Goal: Task Accomplishment & Management: Use online tool/utility

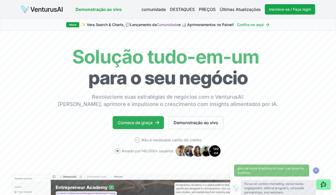
click at [146, 123] on link "Comece de graça" at bounding box center [137, 122] width 51 height 13
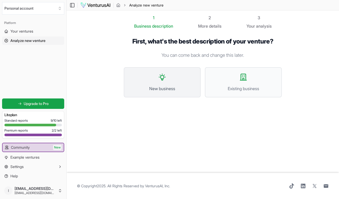
click at [156, 85] on span "New business" at bounding box center [163, 88] width 66 height 6
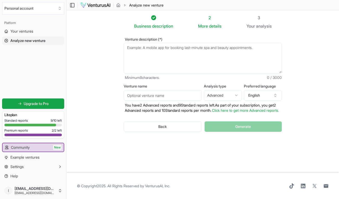
click at [167, 53] on textarea "Venture description (*)" at bounding box center [203, 58] width 158 height 31
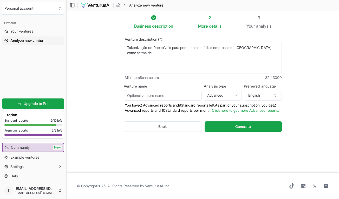
drag, startPoint x: 253, startPoint y: 48, endPoint x: 276, endPoint y: 51, distance: 22.6
click at [276, 51] on textarea "Tokenização de Recebíveis para pequenas e médias empresas no Brasil como forma …" at bounding box center [203, 58] width 158 height 31
paste textarea "oferecer às PMEs uma alternativa de antecipação de recebíveis mais barata, rápi…"
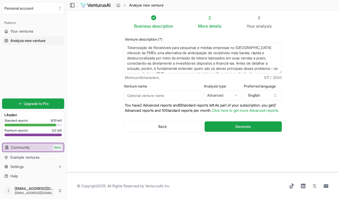
drag, startPoint x: 253, startPoint y: 48, endPoint x: 137, endPoint y: 54, distance: 116.0
click at [137, 54] on textarea "Tokenização de Recebíveis para pequenas e médias empresas no Brasil oferecer às…" at bounding box center [203, 58] width 158 height 31
drag, startPoint x: 137, startPoint y: 54, endPoint x: 219, endPoint y: 69, distance: 83.7
click at [219, 69] on textarea "Tokenização de Recebíveis para pequenas e médias empresas no Brasil oferecendo …" at bounding box center [203, 58] width 158 height 31
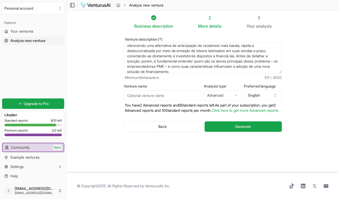
scroll to position [10, 0]
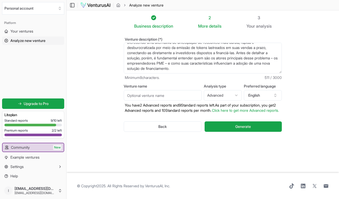
drag, startPoint x: 217, startPoint y: 58, endPoint x: 225, endPoint y: 77, distance: 20.5
click at [225, 77] on div "Venture description (*) Tokenização de Recebíveis para pequenas e médias empres…" at bounding box center [203, 58] width 158 height 43
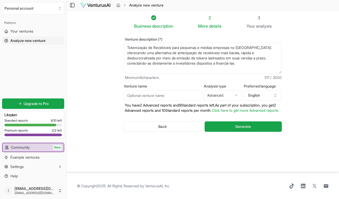
scroll to position [0, 0]
type textarea "Tokenização de Recebíveis para pequenas e médias empresas no Brasil oferecendo …"
click at [193, 96] on input "Venture name" at bounding box center [163, 95] width 78 height 10
paste input "RecToken"
type input "RecToken"
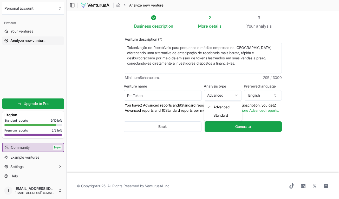
click at [238, 94] on html "We value your privacy We use cookies to enhance your browsing experience, serve…" at bounding box center [169, 99] width 339 height 199
click at [260, 94] on button "English" at bounding box center [263, 95] width 38 height 10
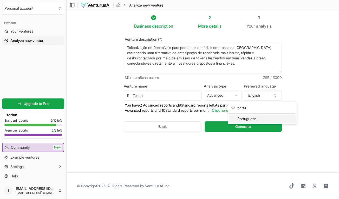
type input "portu"
click at [276, 119] on div "Portuguese" at bounding box center [262, 119] width 67 height 8
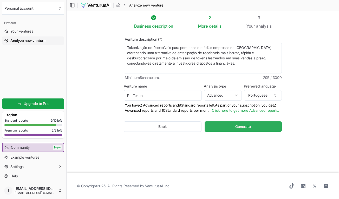
click at [249, 132] on button "Generate" at bounding box center [243, 126] width 77 height 10
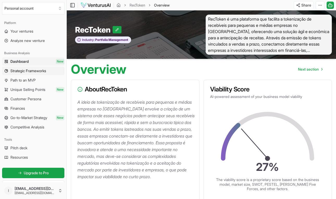
click at [37, 69] on span "Strategic Frameworks" at bounding box center [28, 70] width 36 height 5
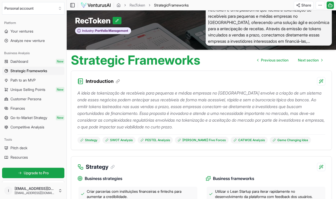
scroll to position [34, 0]
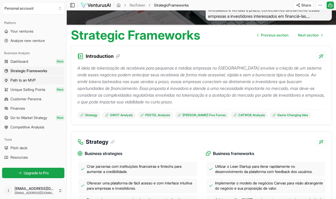
click at [23, 78] on span "Path to an MVP" at bounding box center [22, 80] width 25 height 5
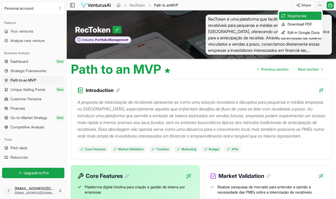
click at [318, 6] on html "We value your privacy We use cookies to enhance your browsing experience, serve…" at bounding box center [168, 99] width 336 height 199
click at [305, 24] on div "Download PDF" at bounding box center [300, 24] width 42 height 8
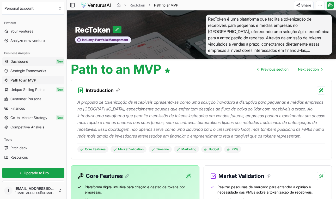
click at [35, 60] on link "Dashboard New" at bounding box center [33, 61] width 62 height 8
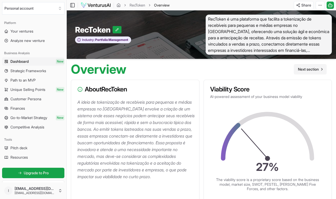
click at [312, 71] on span "Next section" at bounding box center [308, 69] width 21 height 5
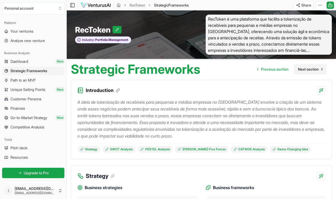
click at [306, 71] on span "Next section" at bounding box center [308, 69] width 21 height 5
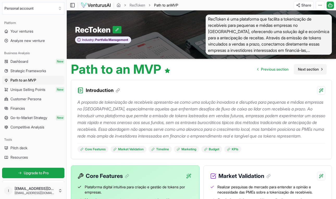
click at [306, 71] on span "Next section" at bounding box center [308, 69] width 21 height 5
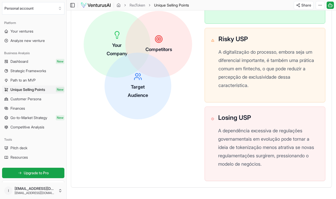
scroll to position [230, 0]
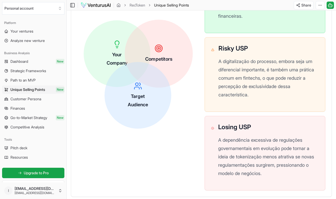
click at [168, 66] on div "Competitors" at bounding box center [158, 54] width 68 height 68
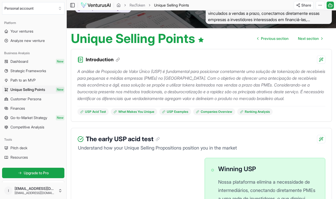
scroll to position [0, 0]
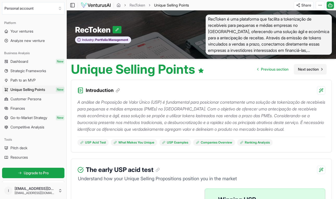
click at [301, 71] on span "Next section" at bounding box center [308, 69] width 21 height 5
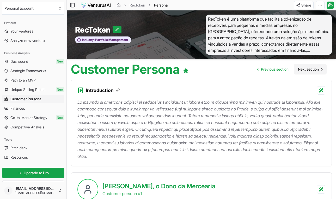
click at [306, 72] on span "Next section" at bounding box center [308, 69] width 21 height 5
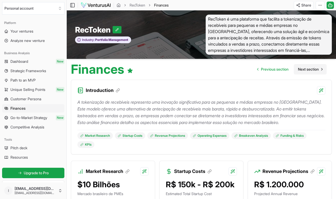
click at [305, 69] on span "Next section" at bounding box center [308, 69] width 21 height 5
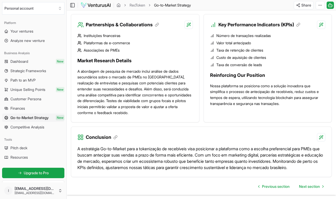
scroll to position [588, 0]
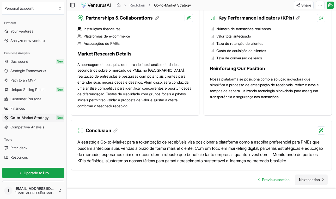
click at [307, 177] on span "Next section" at bounding box center [309, 179] width 21 height 5
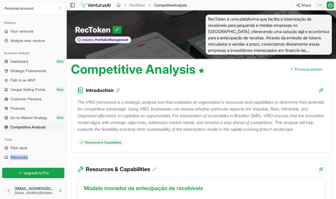
click at [318, 7] on icon "button" at bounding box center [320, 5] width 4 height 4
click at [320, 6] on html "We value your privacy We use cookies to enhance your browsing experience, serve…" at bounding box center [168, 99] width 336 height 199
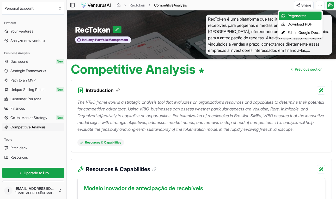
click at [283, 78] on html "We value your privacy We use cookies to enhance your browsing experience, serve…" at bounding box center [168, 99] width 336 height 199
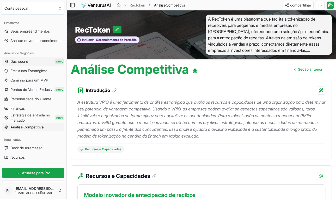
click at [26, 62] on span "Dashboard" at bounding box center [19, 61] width 18 height 5
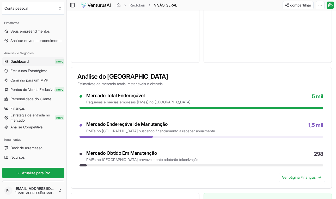
scroll to position [327, 0]
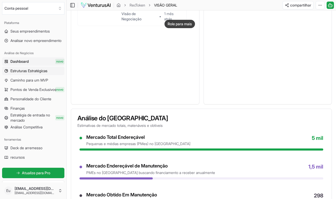
click at [35, 71] on span "Estruturas Estratégicas" at bounding box center [28, 70] width 37 height 5
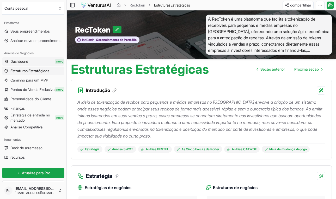
click at [22, 62] on span "Dashboard" at bounding box center [19, 61] width 18 height 5
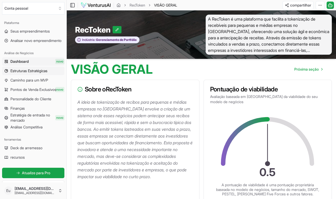
click at [23, 71] on span "Estruturas Estratégicas" at bounding box center [28, 70] width 37 height 5
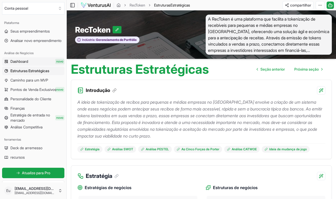
click at [23, 62] on span "Dashboard" at bounding box center [19, 61] width 18 height 5
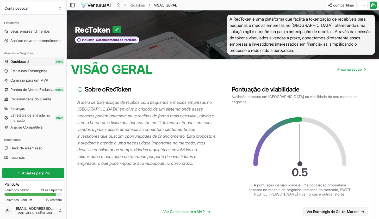
click at [327, 199] on link "Ver Estratégia de Go-to-Market" at bounding box center [335, 211] width 65 height 9
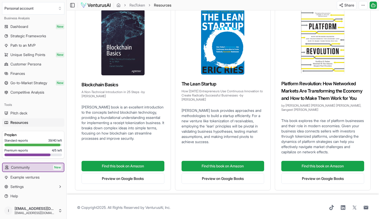
scroll to position [54, 0]
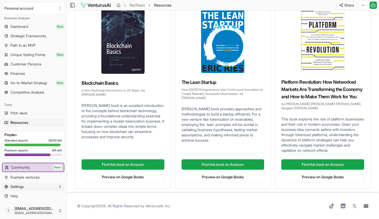
click at [42, 185] on button "Settings" at bounding box center [33, 186] width 62 height 8
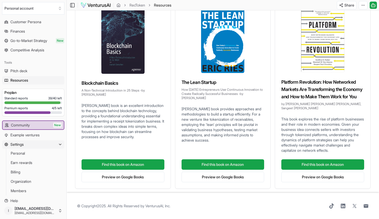
scroll to position [82, 0]
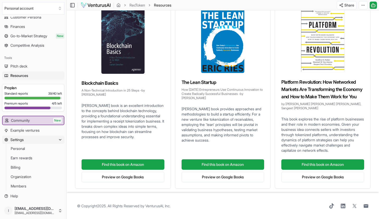
click at [54, 138] on button "Settings" at bounding box center [33, 139] width 62 height 8
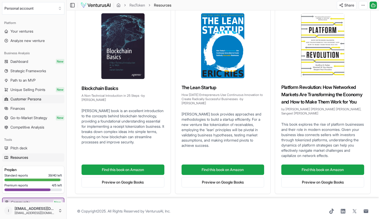
scroll to position [0, 0]
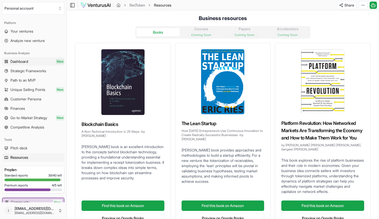
click at [24, 62] on span "Dashboard" at bounding box center [19, 61] width 18 height 5
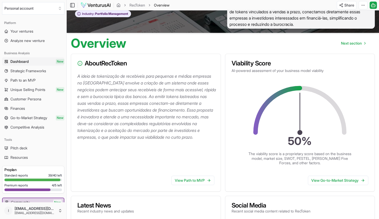
scroll to position [33, 0]
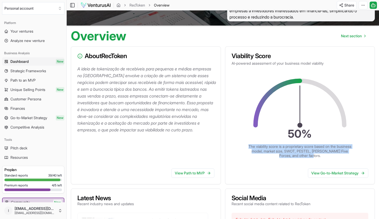
drag, startPoint x: 254, startPoint y: 147, endPoint x: 327, endPoint y: 155, distance: 74.4
click at [327, 155] on p "The viability score is a proprietary score based on the business model, market …" at bounding box center [300, 151] width 104 height 14
copy p "The viability score is a proprietary score based on the business model, market …"
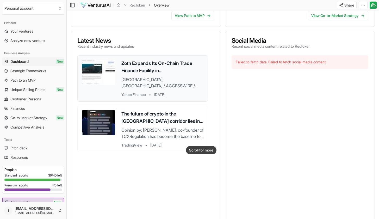
scroll to position [158, 0]
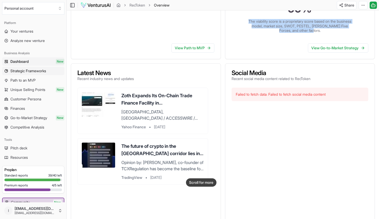
click at [45, 72] on span "Strategic Frameworks" at bounding box center [28, 70] width 36 height 5
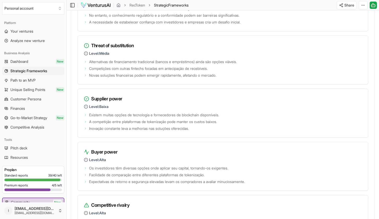
scroll to position [753, 0]
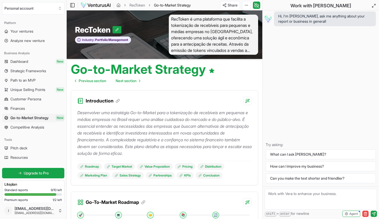
click at [226, 77] on div "Go-to-Market Strategy Previous section Next section" at bounding box center [165, 72] width 196 height 27
click at [372, 6] on icon at bounding box center [373, 6] width 4 height 4
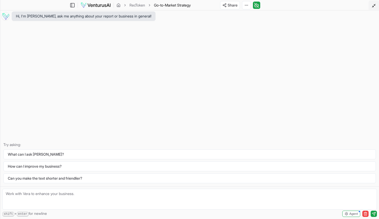
click at [372, 6] on icon at bounding box center [373, 6] width 4 height 4
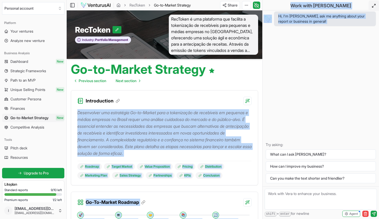
drag, startPoint x: 262, startPoint y: 89, endPoint x: 284, endPoint y: 90, distance: 22.4
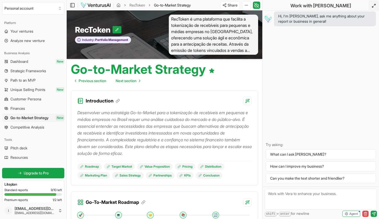
click at [259, 70] on div "Go-to-Market Strategy Previous section Next section" at bounding box center [165, 72] width 196 height 27
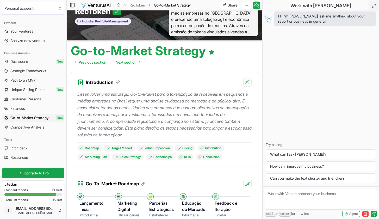
scroll to position [17, 0]
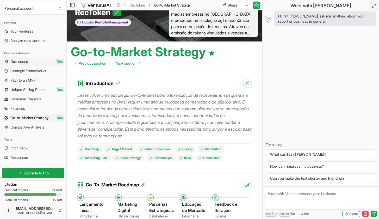
click at [24, 61] on span "Dashboard" at bounding box center [19, 61] width 18 height 5
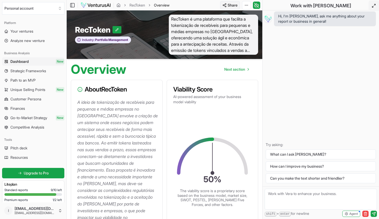
click at [232, 5] on html "We value your privacy We use cookies to enhance your browsing experience, serve…" at bounding box center [189, 109] width 379 height 219
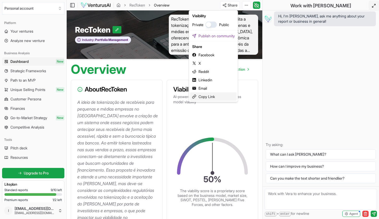
click at [213, 98] on div "Copy Link" at bounding box center [213, 96] width 47 height 8
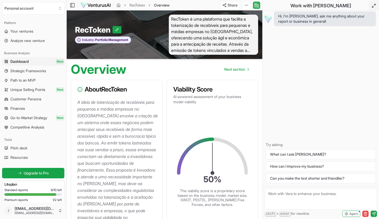
click at [258, 5] on icon at bounding box center [256, 5] width 5 height 6
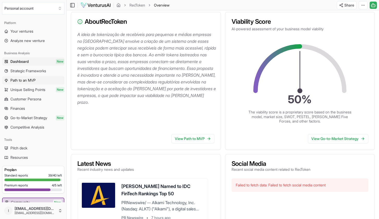
scroll to position [60, 0]
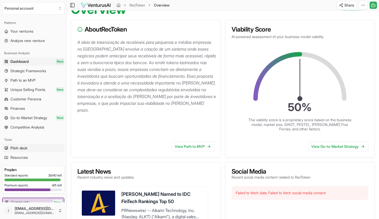
click at [20, 148] on span "Pitch deck" at bounding box center [18, 147] width 17 height 5
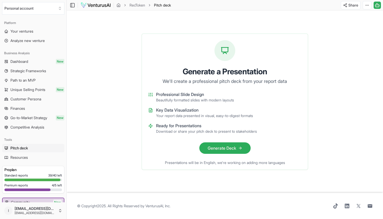
click at [226, 149] on button "Generate Deck" at bounding box center [224, 147] width 51 height 11
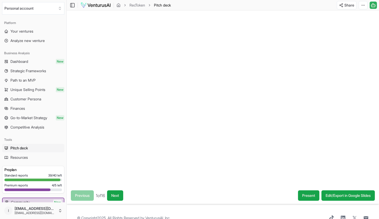
scroll to position [12, 0]
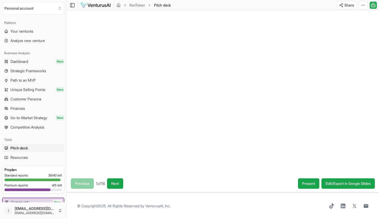
click at [342, 143] on div at bounding box center [223, 85] width 312 height 175
click at [348, 144] on div at bounding box center [223, 85] width 312 height 175
click at [119, 185] on button "Next" at bounding box center [115, 183] width 16 height 10
click at [119, 184] on button "Next" at bounding box center [116, 183] width 16 height 10
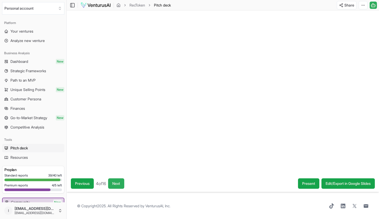
click at [119, 184] on button "Next" at bounding box center [116, 183] width 16 height 10
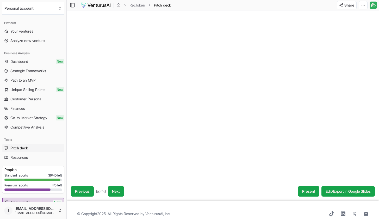
scroll to position [0, 0]
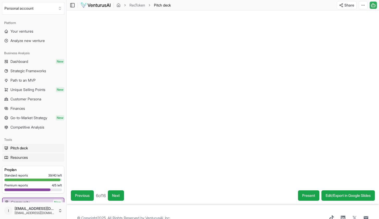
click at [22, 156] on span "Resources" at bounding box center [18, 157] width 17 height 5
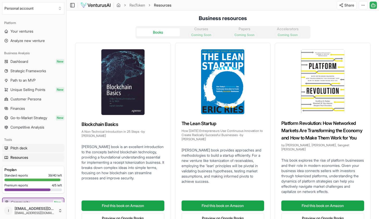
click at [24, 147] on span "Pitch deck" at bounding box center [18, 147] width 17 height 5
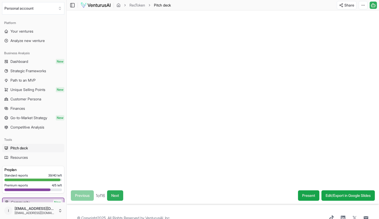
click at [119, 198] on button "Next" at bounding box center [115, 195] width 16 height 10
click at [119, 198] on button "Next" at bounding box center [116, 195] width 16 height 10
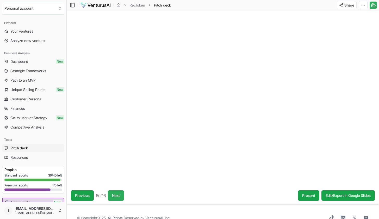
click at [119, 198] on button "Next" at bounding box center [116, 195] width 16 height 10
click at [119, 198] on button "Next" at bounding box center [115, 195] width 16 height 10
click at [119, 198] on button "Next" at bounding box center [116, 195] width 16 height 10
click at [119, 198] on button "Next" at bounding box center [118, 195] width 16 height 10
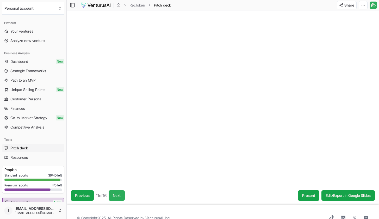
click at [119, 198] on button "Next" at bounding box center [117, 195] width 16 height 10
click at [119, 198] on button "Next" at bounding box center [118, 195] width 16 height 10
click at [119, 198] on button "Next" at bounding box center [117, 195] width 16 height 10
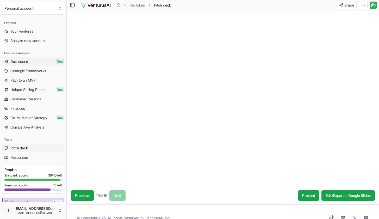
click at [27, 63] on span "Dashboard" at bounding box center [19, 61] width 18 height 5
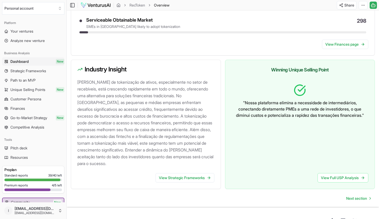
scroll to position [495, 0]
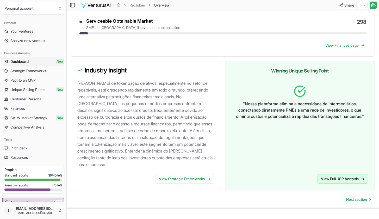
click at [346, 179] on link "View Full USP Analysis" at bounding box center [342, 178] width 51 height 9
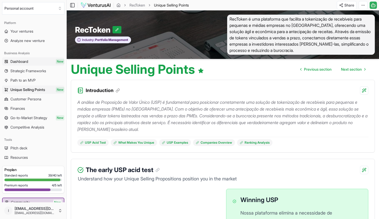
click at [24, 60] on span "Dashboard" at bounding box center [19, 61] width 18 height 5
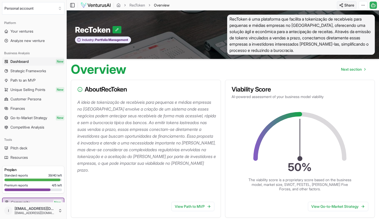
click at [345, 5] on html "We value your privacy We use cookies to enhance your browsing experience, serve…" at bounding box center [189, 109] width 379 height 219
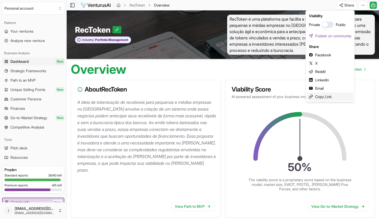
click at [329, 95] on div "Copy Link" at bounding box center [330, 96] width 47 height 8
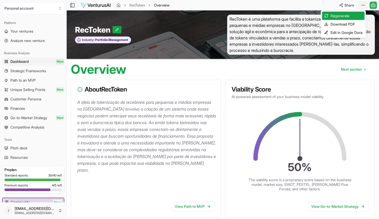
click at [361, 5] on html "We value your privacy We use cookies to enhance your browsing experience, serve…" at bounding box center [189, 109] width 379 height 219
click at [342, 24] on div "Download PDF" at bounding box center [343, 24] width 42 height 8
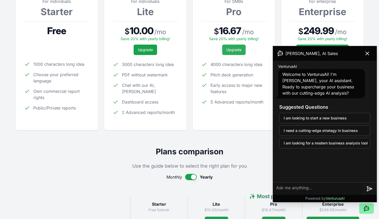
scroll to position [16, 0]
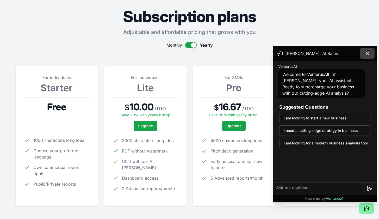
click at [364, 55] on icon at bounding box center [367, 53] width 6 height 6
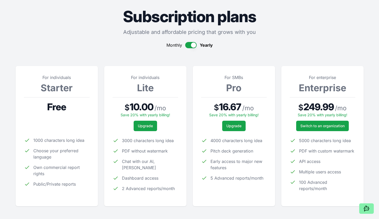
click at [188, 45] on button "button" at bounding box center [190, 45] width 11 height 6
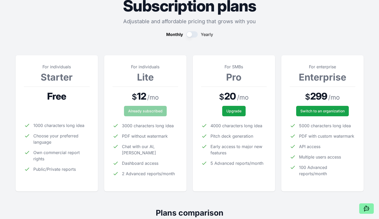
scroll to position [43, 0]
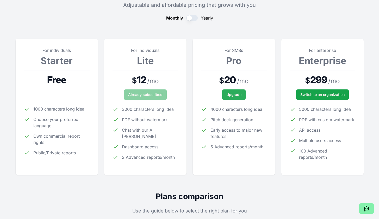
click at [235, 94] on button "Upgrade" at bounding box center [233, 94] width 23 height 10
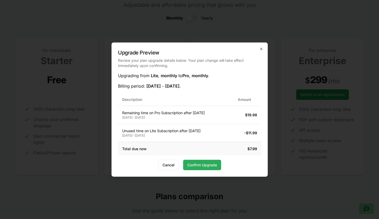
click at [201, 165] on button "Confirm Upgrade" at bounding box center [202, 164] width 38 height 10
